Goal: Task Accomplishment & Management: Complete application form

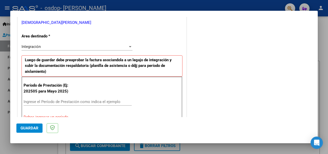
scroll to position [113, 0]
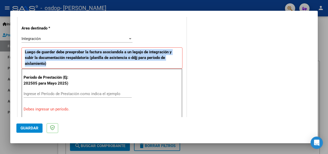
drag, startPoint x: 64, startPoint y: 62, endPoint x: 22, endPoint y: 51, distance: 43.3
click at [22, 51] on p "Luego de guardar debe preaprobar la factura asociandola a un legajo de integrac…" at bounding box center [102, 58] width 161 height 22
click at [146, 63] on p "Luego de guardar debe preaprobar la factura asociandola a un legajo de integrac…" at bounding box center [102, 58] width 161 height 22
drag, startPoint x: 50, startPoint y: 63, endPoint x: 21, endPoint y: 53, distance: 31.1
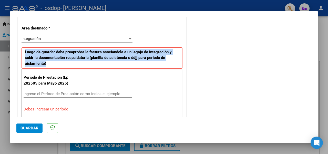
click at [64, 66] on p "Luego de guardar debe preaprobar la factura asociandola a un legajo de integrac…" at bounding box center [102, 58] width 161 height 22
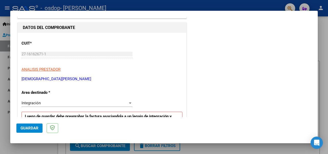
scroll to position [51, 0]
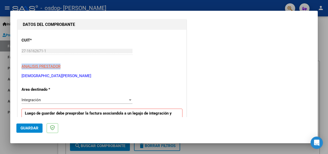
drag, startPoint x: 62, startPoint y: 64, endPoint x: 17, endPoint y: 67, distance: 44.2
click at [79, 69] on div "CUIT * 27-16162671-1 Ingresar CUIT ANALISIS PRESTADOR [DEMOGRAPHIC_DATA][PERSON…" at bounding box center [102, 56] width 161 height 45
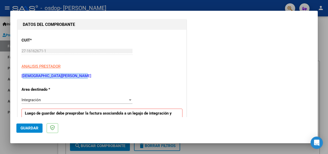
drag, startPoint x: 91, startPoint y: 78, endPoint x: 17, endPoint y: 77, distance: 73.6
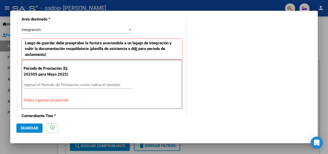
scroll to position [128, 0]
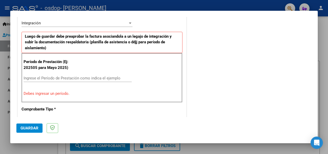
click at [55, 77] on input "Ingrese el Período de Prestación como indica el ejemplo" at bounding box center [78, 78] width 108 height 5
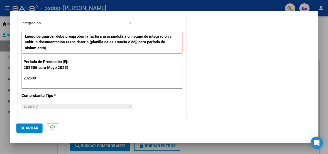
type input "202508"
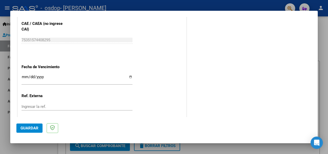
scroll to position [359, 0]
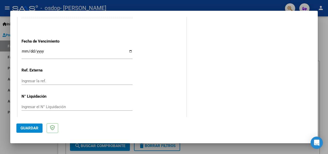
click at [64, 50] on input "Ingresar la fecha" at bounding box center [77, 53] width 111 height 8
click at [24, 49] on input "Ingresar la fecha" at bounding box center [77, 53] width 111 height 8
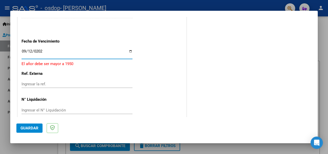
type input "[DATE]"
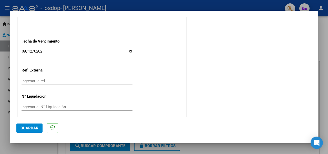
scroll to position [361, 0]
